Goal: Task Accomplishment & Management: Use online tool/utility

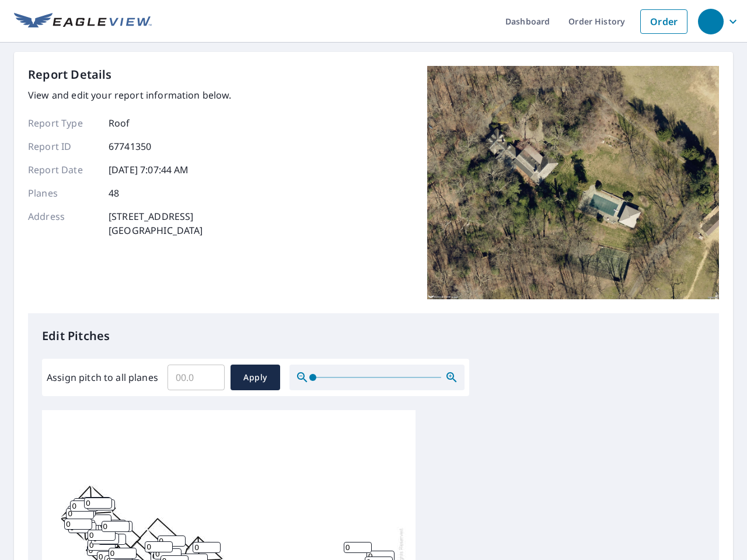
click at [373, 280] on div "Report Details View and edit your report information below. Report Type Roof Re…" at bounding box center [373, 189] width 691 height 247
click at [710, 21] on div "button" at bounding box center [711, 22] width 26 height 26
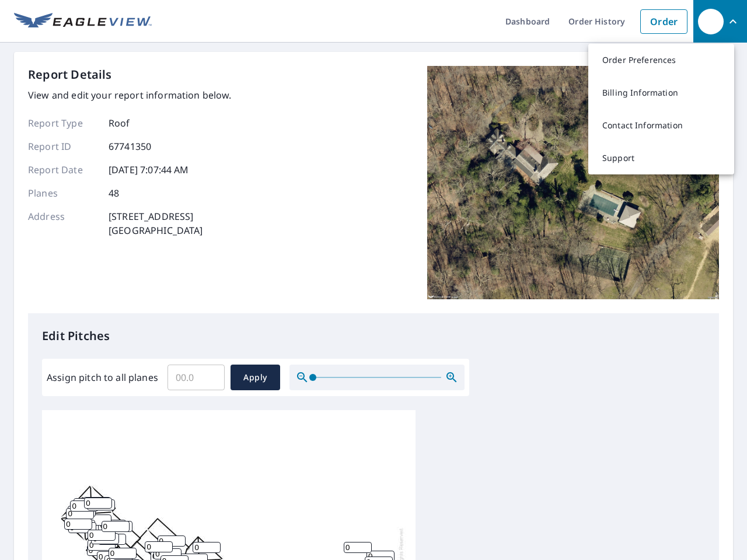
click at [196, 378] on input "Assign pitch to all planes" at bounding box center [195, 377] width 57 height 33
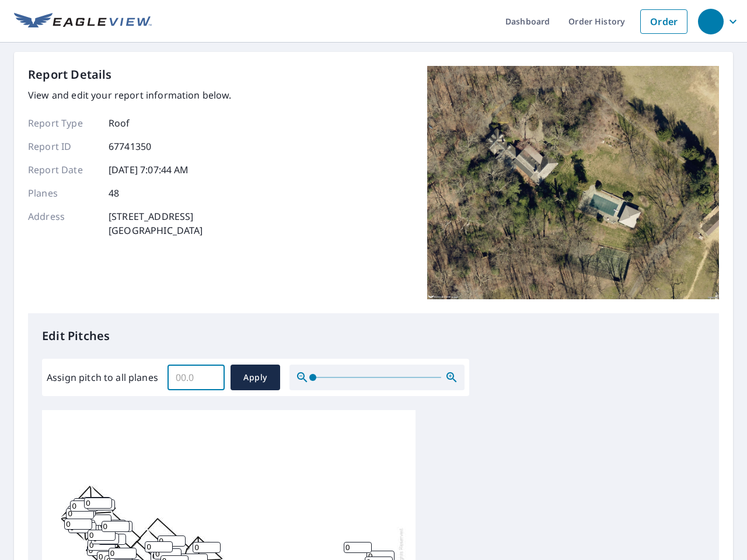
click at [255, 378] on span "Apply" at bounding box center [255, 378] width 31 height 15
click at [452, 378] on icon "button" at bounding box center [452, 378] width 14 height 14
